Goal: Information Seeking & Learning: Understand process/instructions

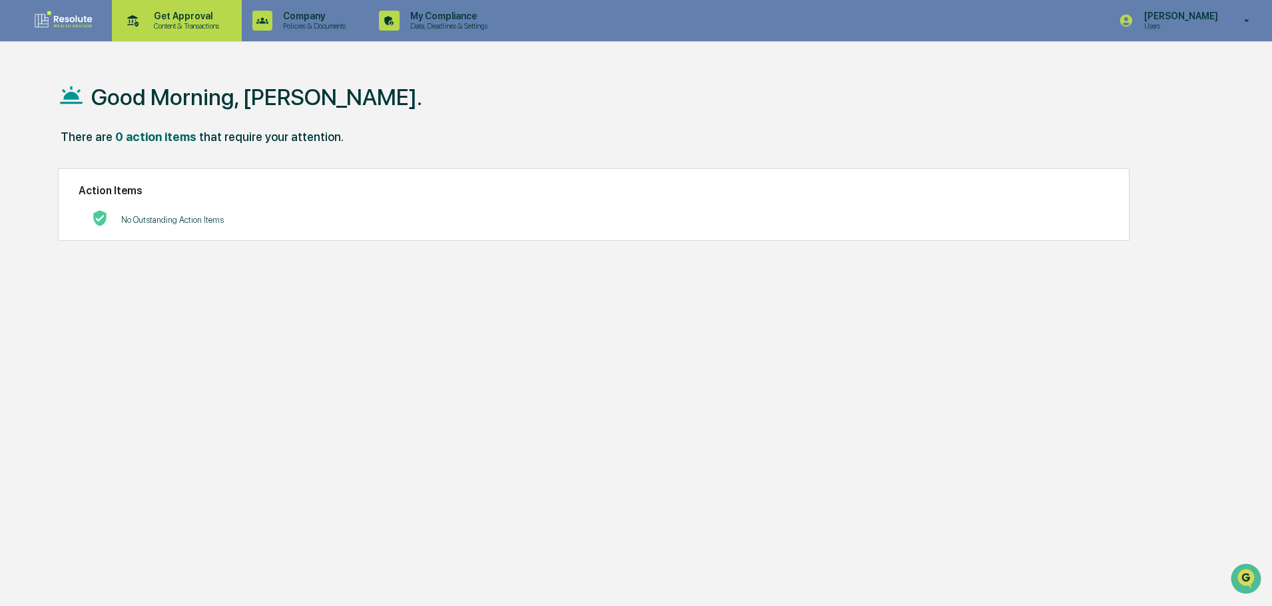
click at [170, 25] on p "Content & Transactions" at bounding box center [184, 25] width 83 height 9
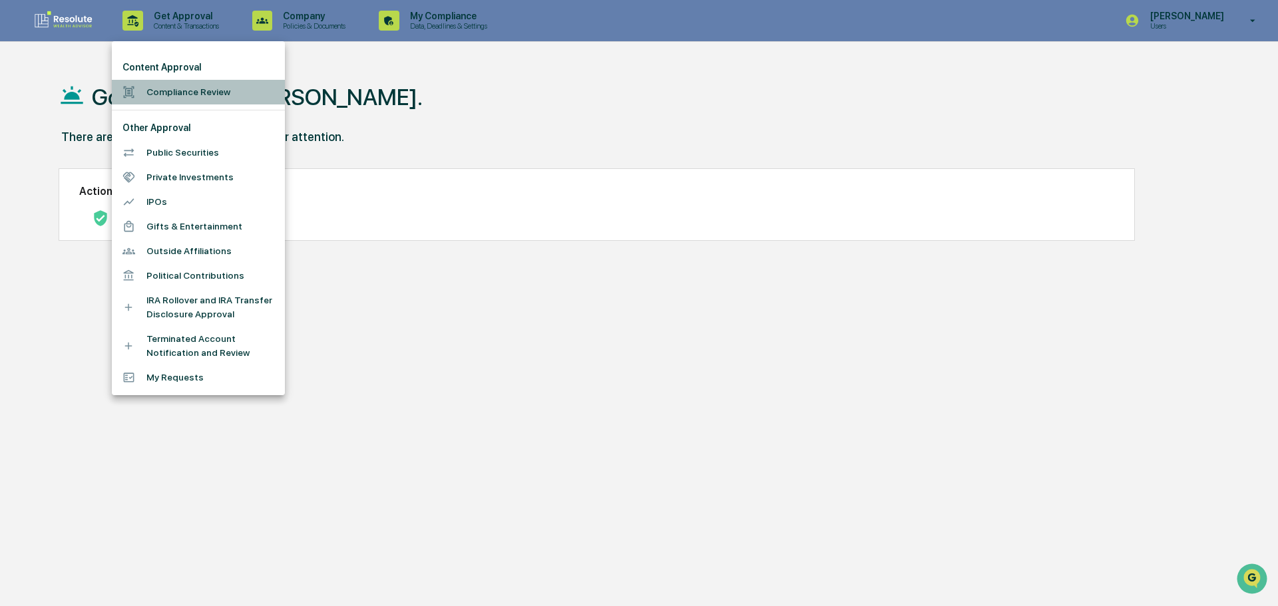
click at [168, 93] on li "Compliance Review" at bounding box center [198, 92] width 173 height 25
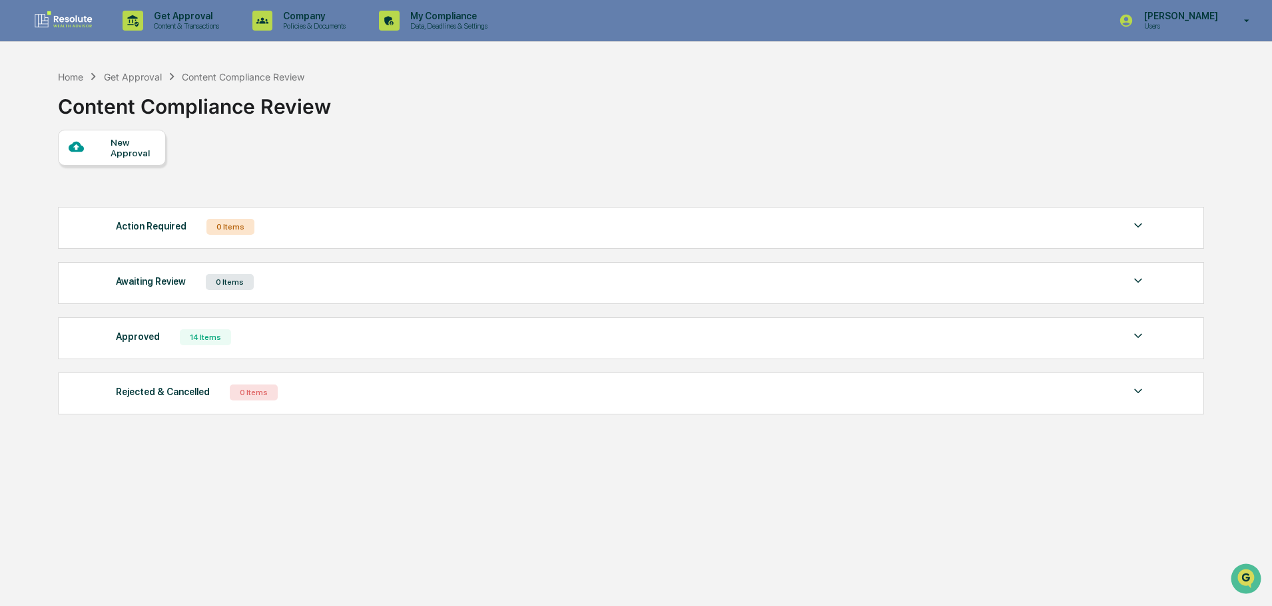
click at [172, 343] on div "Approved 14 Items" at bounding box center [631, 337] width 1030 height 19
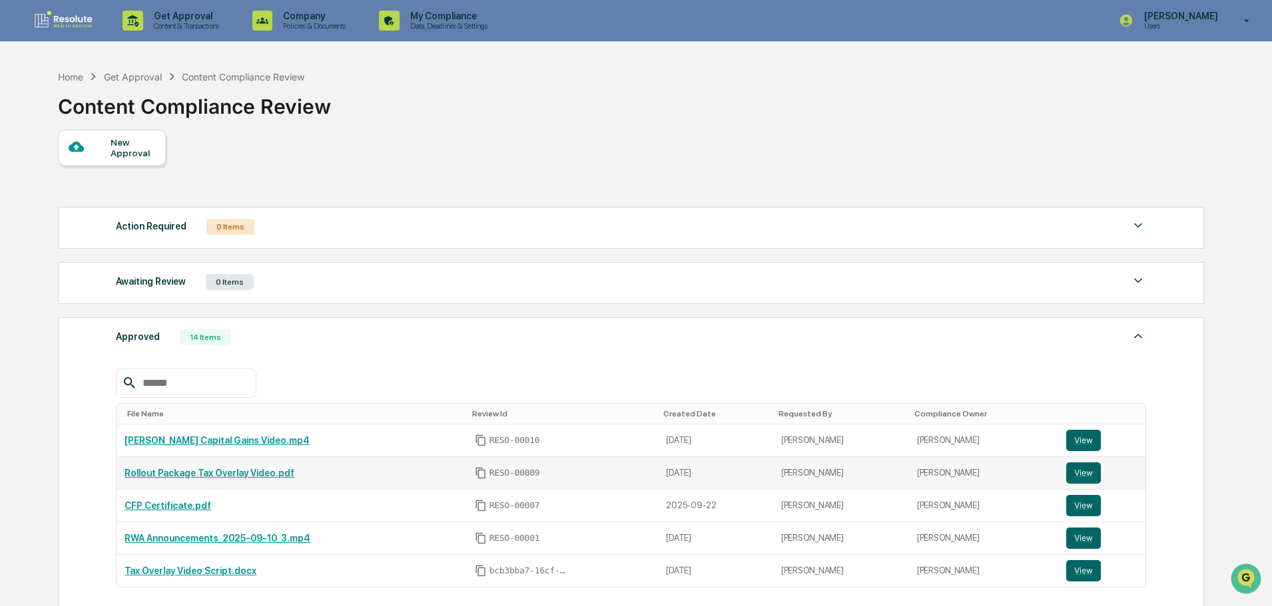
click at [219, 470] on link "Rollout Package Tax Overlay Video.pdf" at bounding box center [209, 473] width 170 height 11
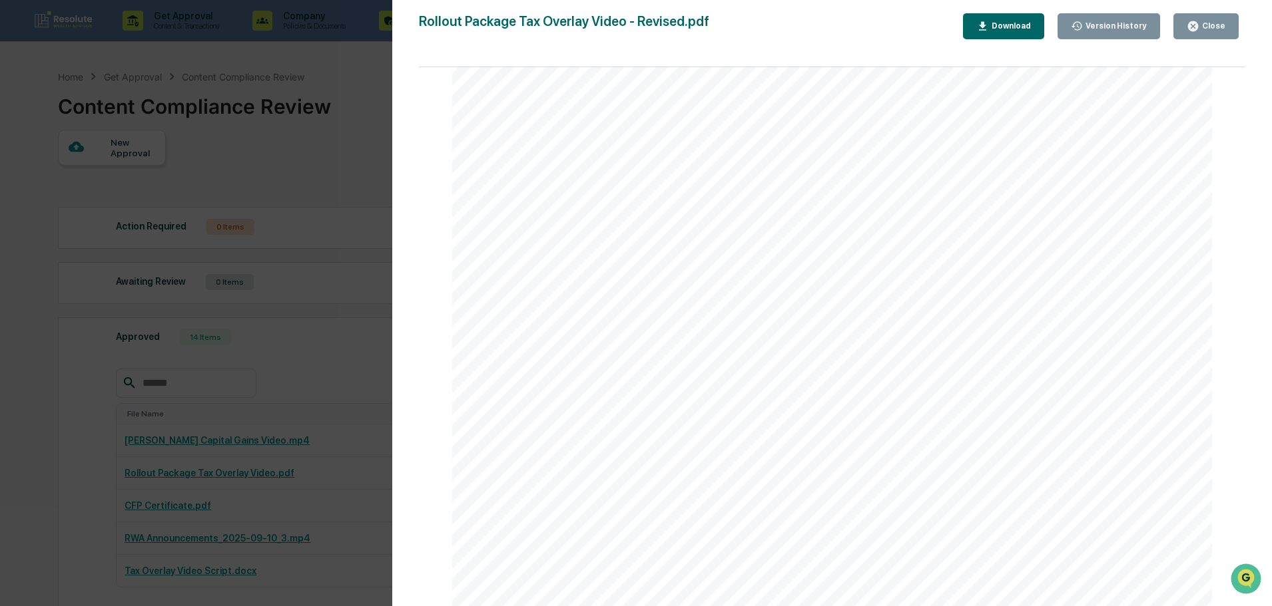
scroll to position [466, 0]
drag, startPoint x: 1116, startPoint y: 507, endPoint x: 767, endPoint y: 463, distance: 352.3
click at [767, 463] on div "Youtube Description – Tax Overlay Video When it comes to investment performance…" at bounding box center [832, 123] width 760 height 983
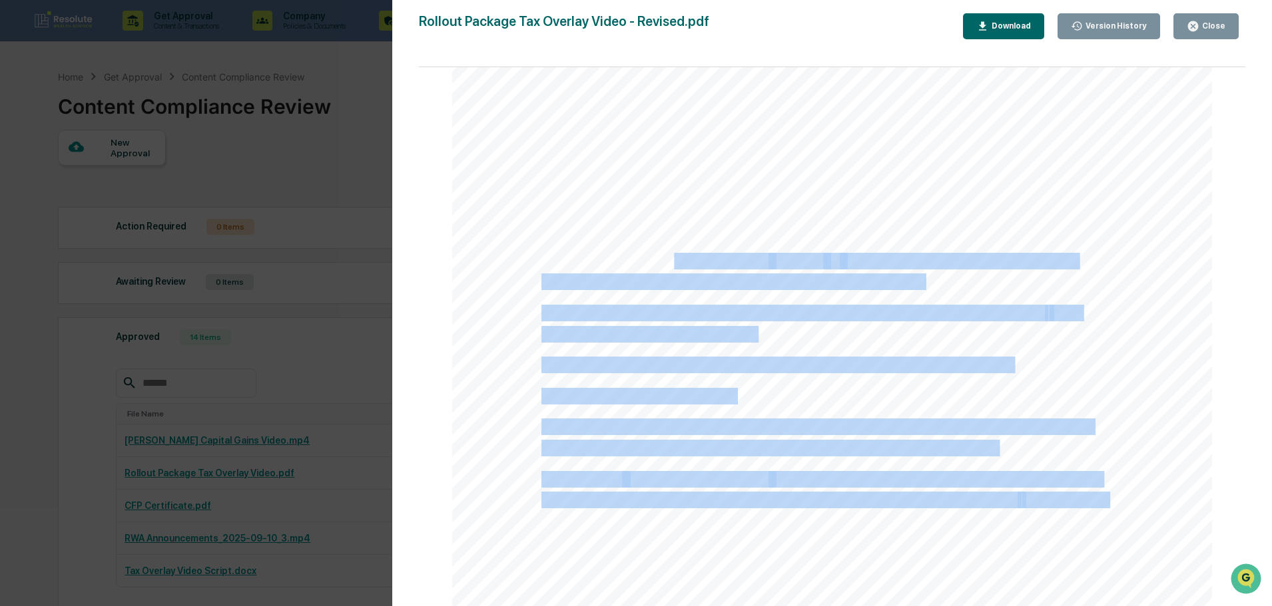
drag, startPoint x: 1025, startPoint y: 359, endPoint x: 607, endPoint y: 276, distance: 425.6
click at [660, 274] on div "Youtube Description – Tax Overlay Video When it comes to investment performance…" at bounding box center [832, 123] width 760 height 983
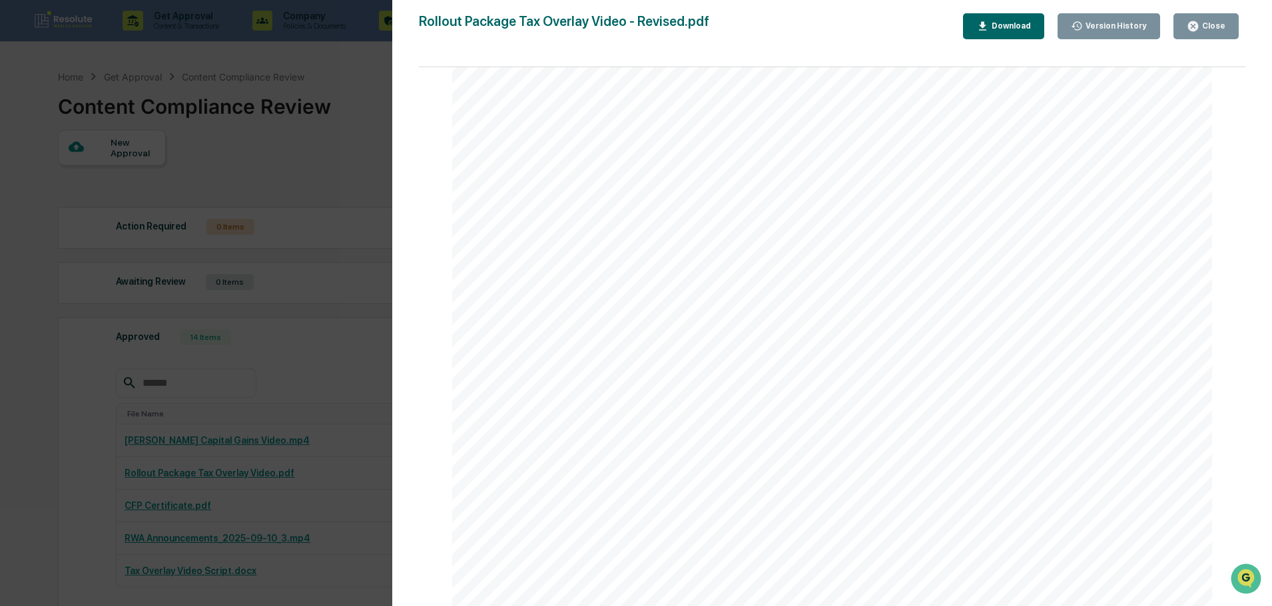
click at [607, 276] on span "manage gains and losses, and reduce unnecessary tax bills." at bounding box center [731, 282] width 381 height 15
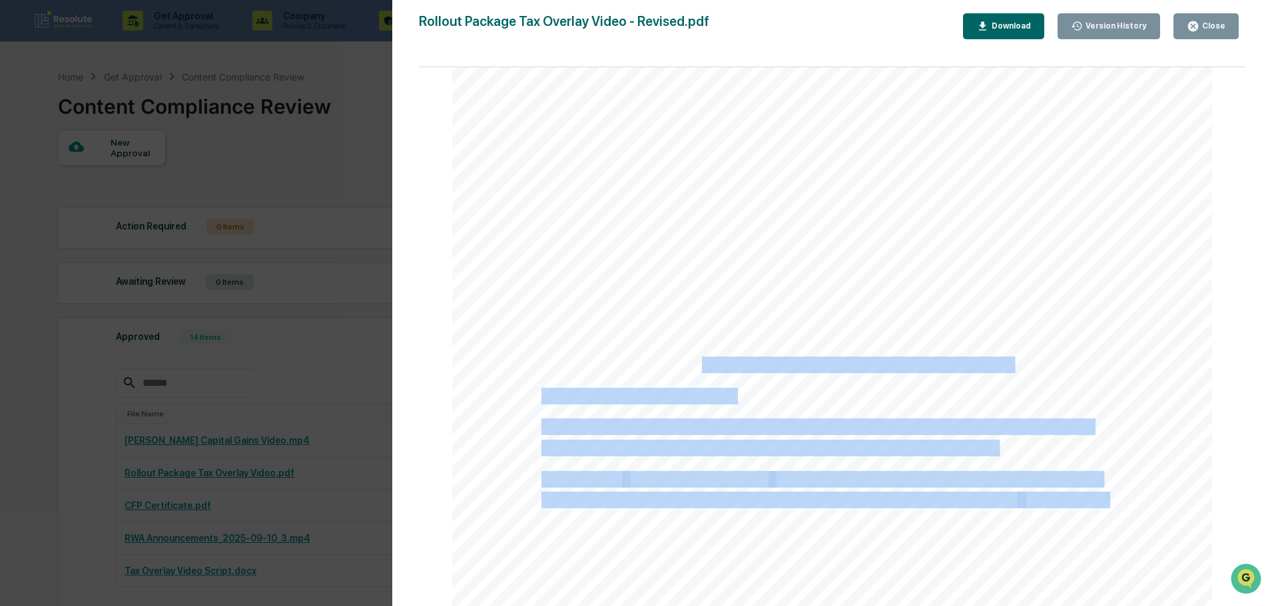
drag, startPoint x: 536, startPoint y: 369, endPoint x: 701, endPoint y: 363, distance: 165.2
click at [701, 363] on div "Youtube Description – Tax Overlay Video When it comes to investment performance…" at bounding box center [832, 123] width 760 height 983
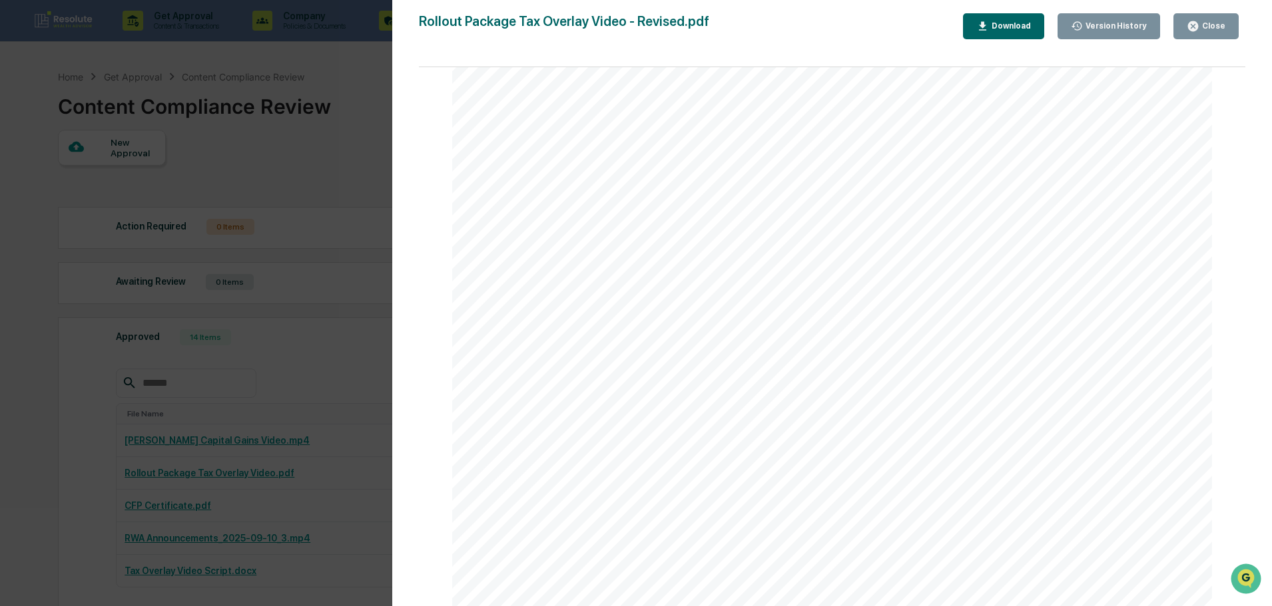
drag, startPoint x: 618, startPoint y: 279, endPoint x: 577, endPoint y: 227, distance: 66.3
click at [619, 278] on span "manage gains and losses, and reduce unnecessary tax bills." at bounding box center [731, 282] width 381 height 15
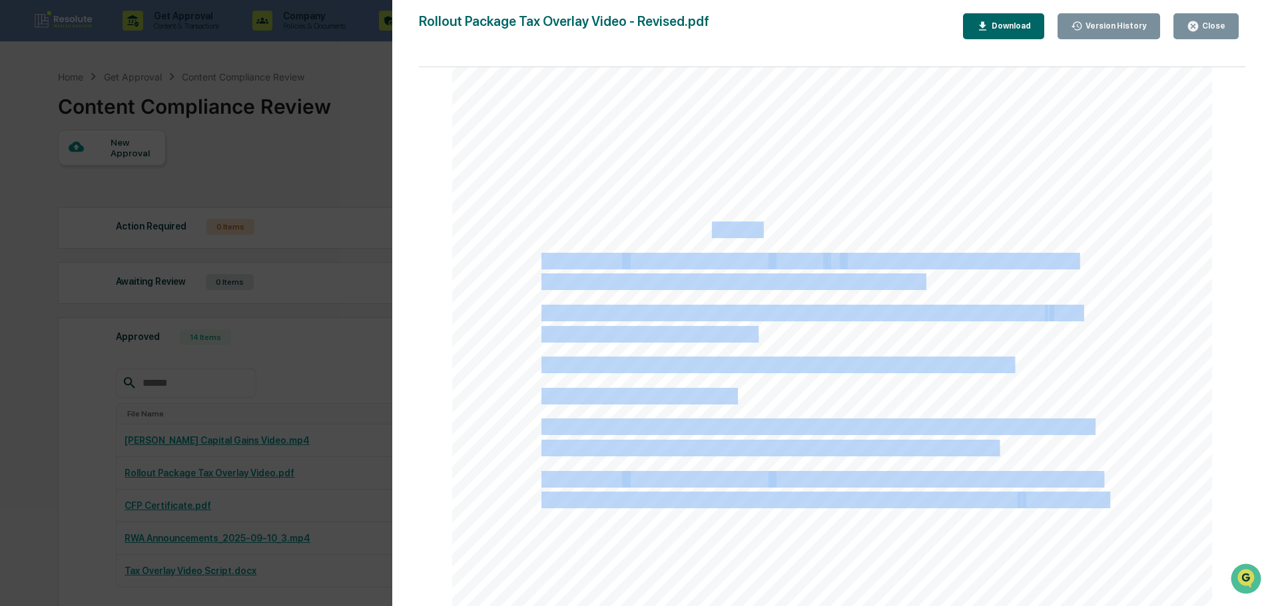
drag, startPoint x: 533, startPoint y: 202, endPoint x: 708, endPoint y: 224, distance: 175.9
click at [708, 224] on div "Youtube Description – Tax Overlay Video When it comes to investment performance…" at bounding box center [832, 123] width 760 height 983
click at [696, 242] on div "Youtube Description – Tax Overlay Video When it comes to investment performance…" at bounding box center [832, 123] width 760 height 983
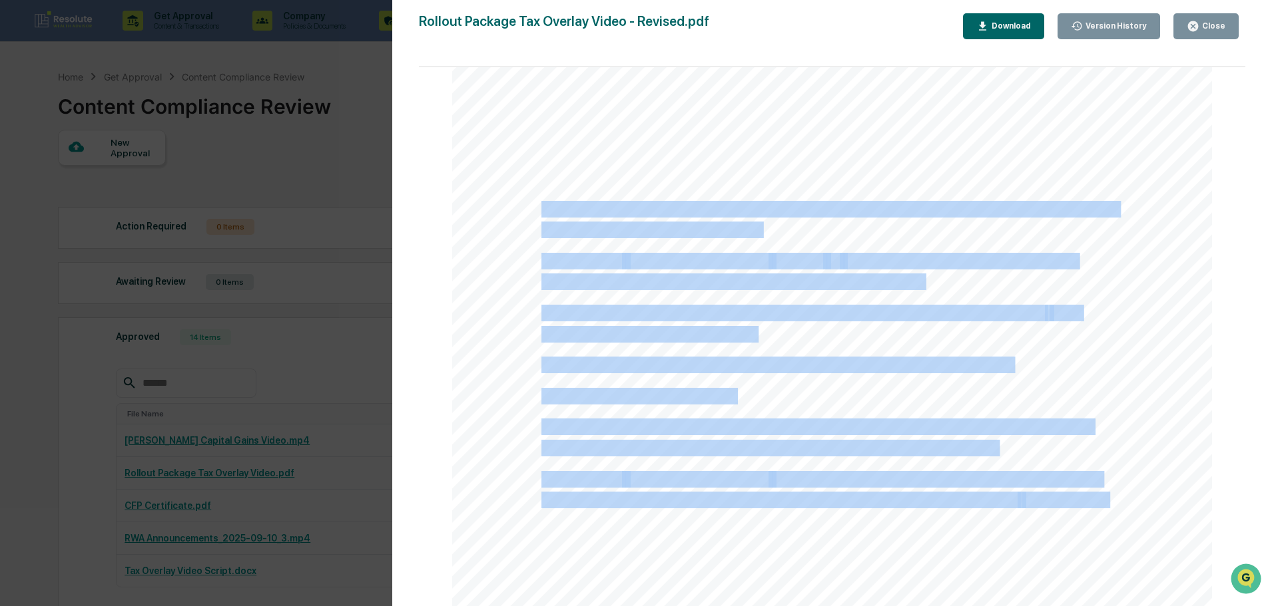
drag, startPoint x: 1033, startPoint y: 372, endPoint x: 539, endPoint y: 202, distance: 522.5
click at [539, 202] on div "Youtube Description – Tax Overlay Video When it comes to investment performance…" at bounding box center [832, 123] width 760 height 983
copy div "When it comes to investment returns, markets aren’t the only factor. Taxes can …"
click at [986, 23] on icon "button" at bounding box center [982, 25] width 7 height 9
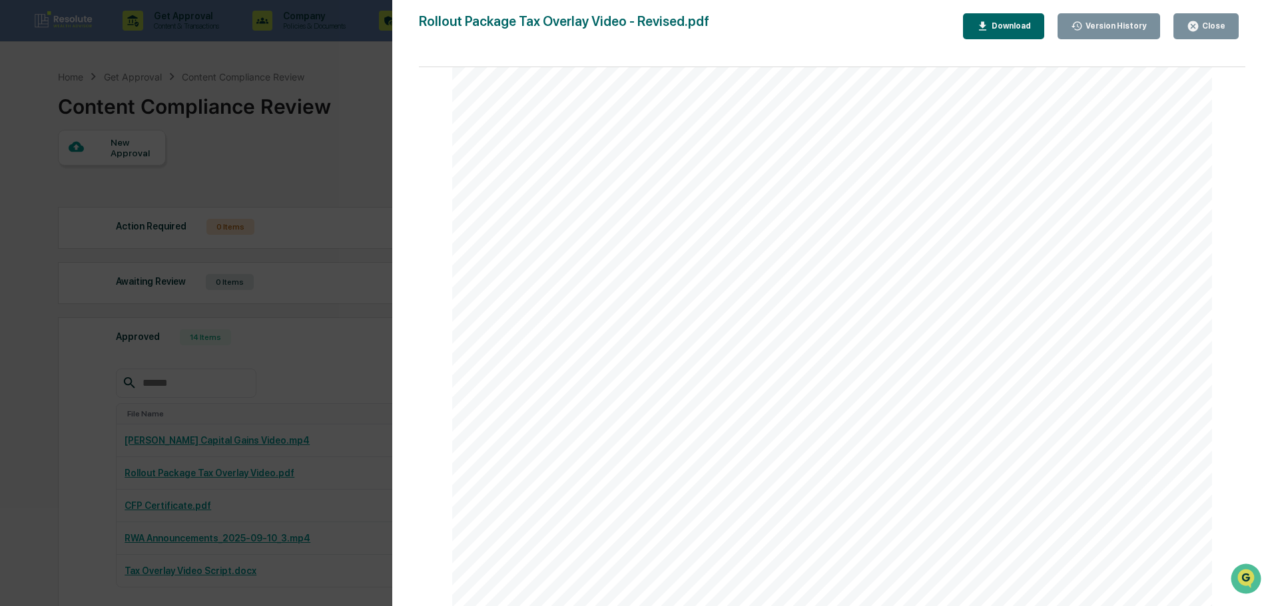
scroll to position [200, 0]
click at [1205, 30] on div "Close" at bounding box center [1212, 25] width 26 height 9
